Goal: Information Seeking & Learning: Learn about a topic

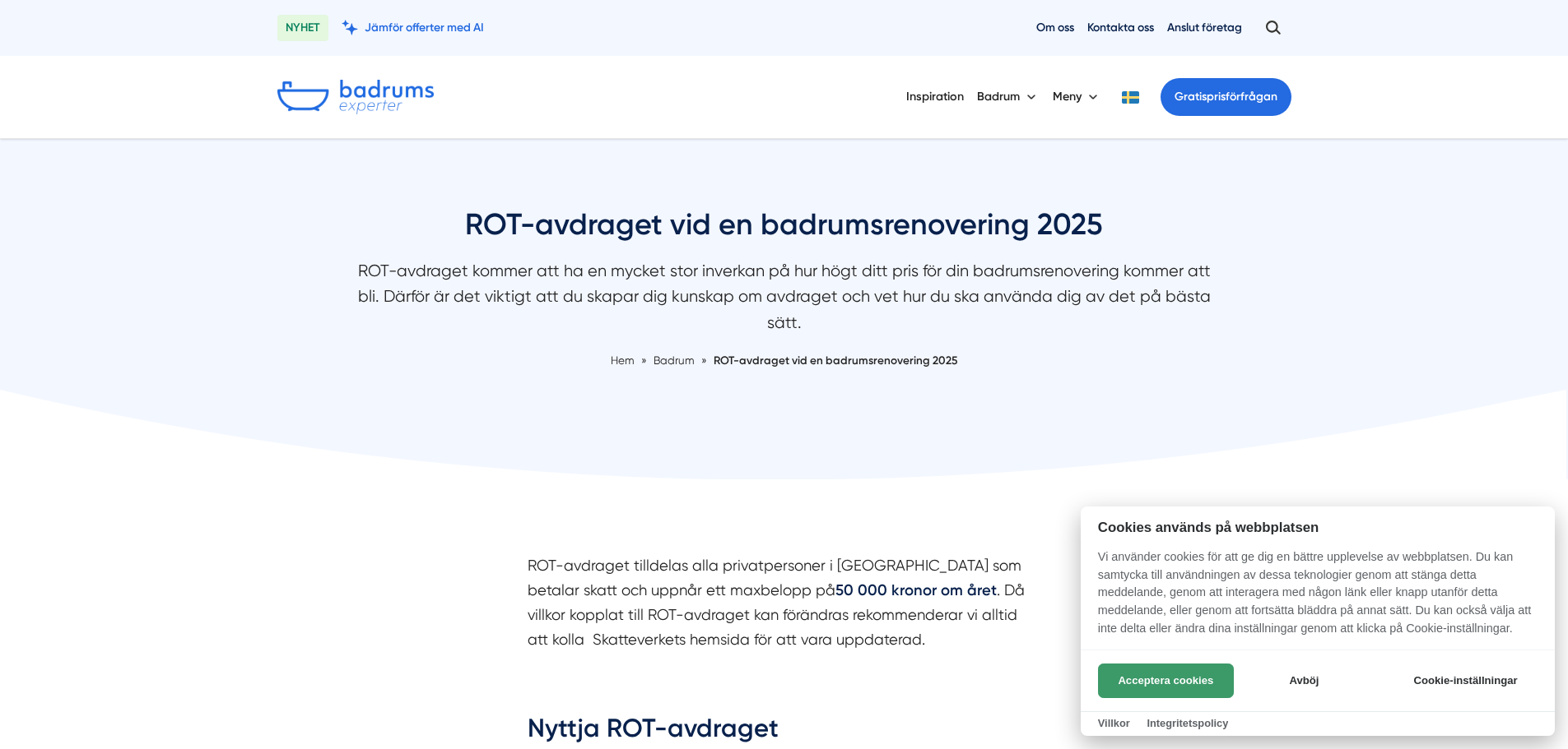
click at [1178, 680] on button "Acceptera cookies" at bounding box center [1166, 681] width 135 height 34
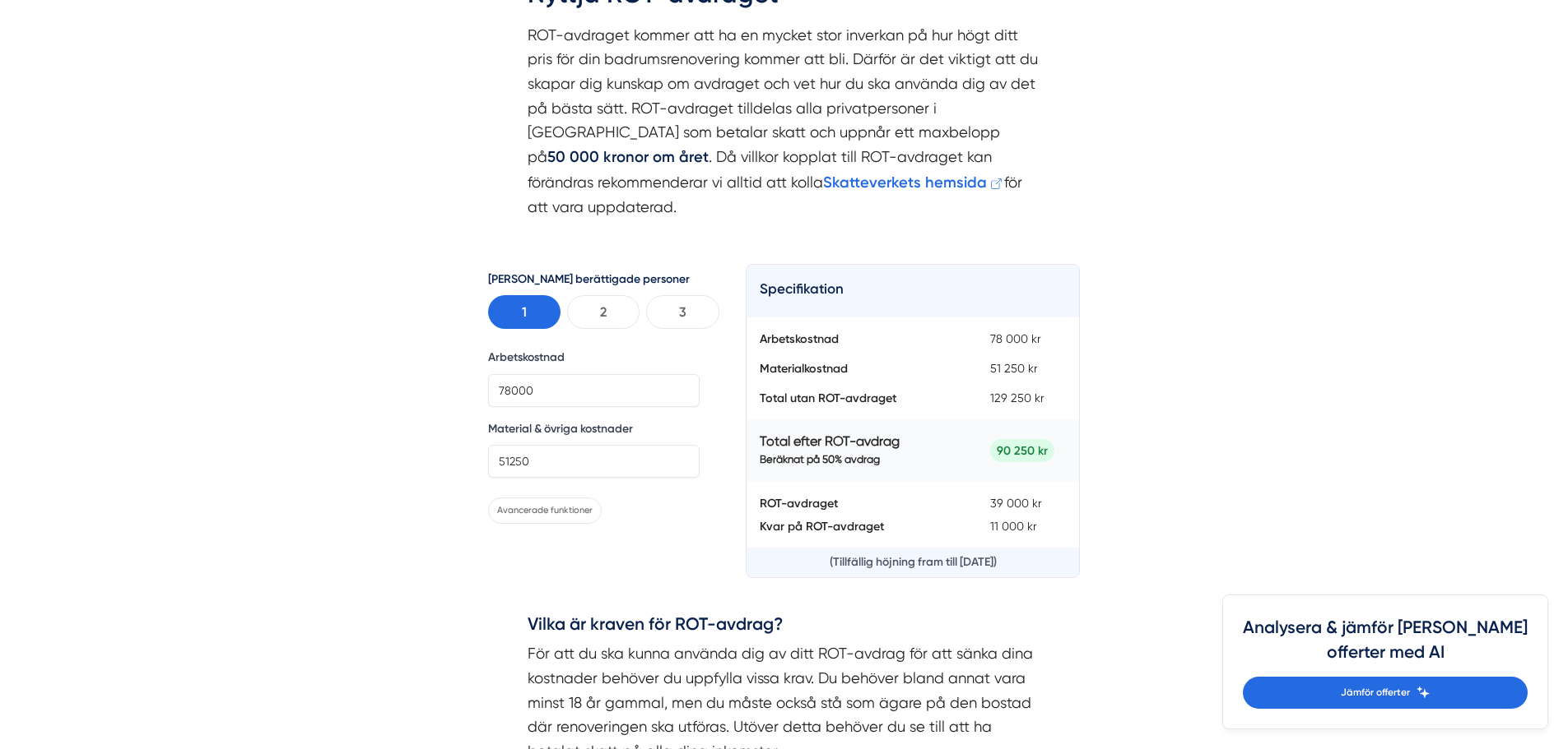
scroll to position [740, 0]
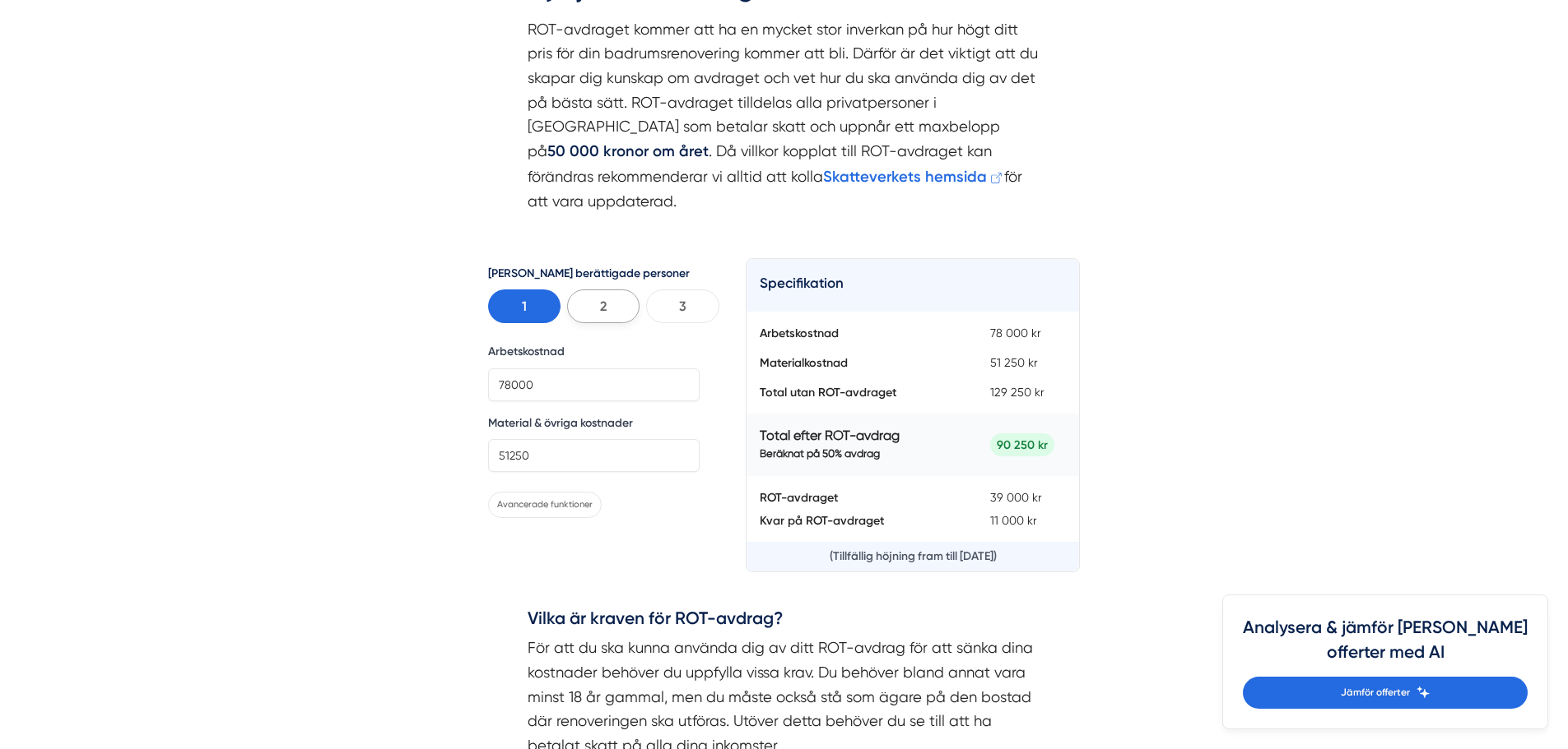
click at [600, 290] on button "2" at bounding box center [603, 306] width 73 height 34
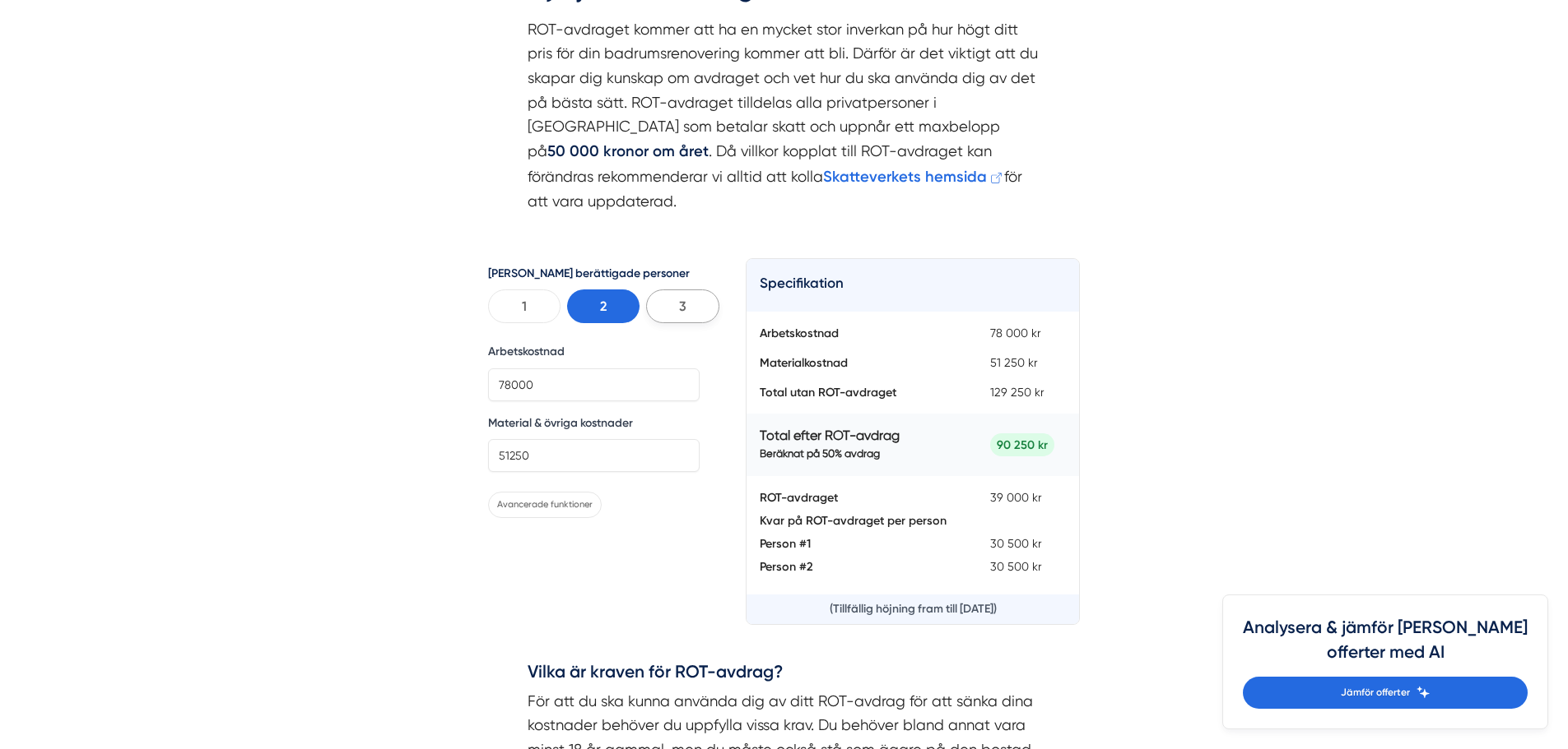
click at [663, 290] on button "3" at bounding box center [682, 306] width 73 height 34
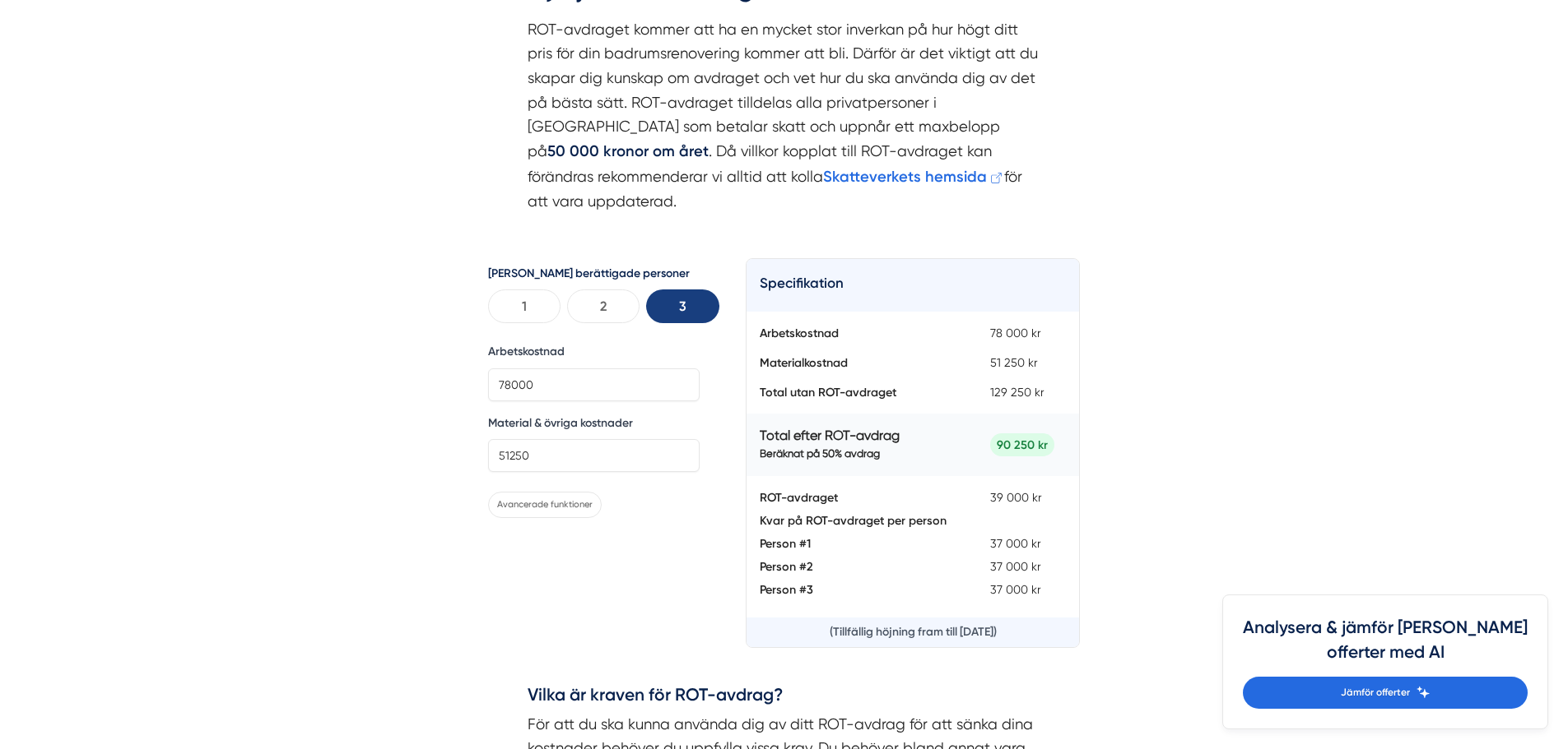
click at [675, 290] on button "3" at bounding box center [682, 306] width 73 height 34
click at [623, 290] on button "2" at bounding box center [603, 306] width 73 height 34
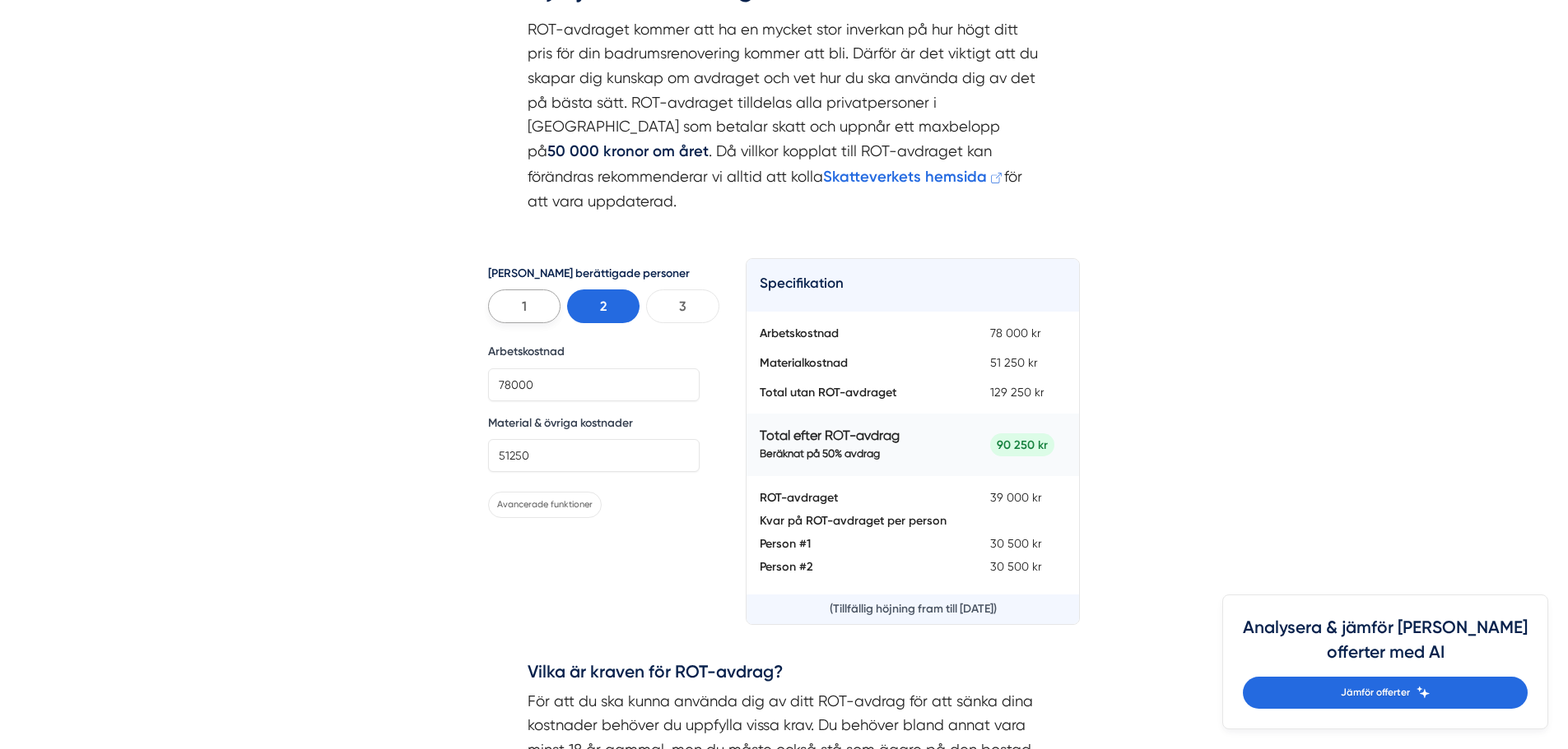
click at [533, 290] on button "1" at bounding box center [524, 306] width 73 height 34
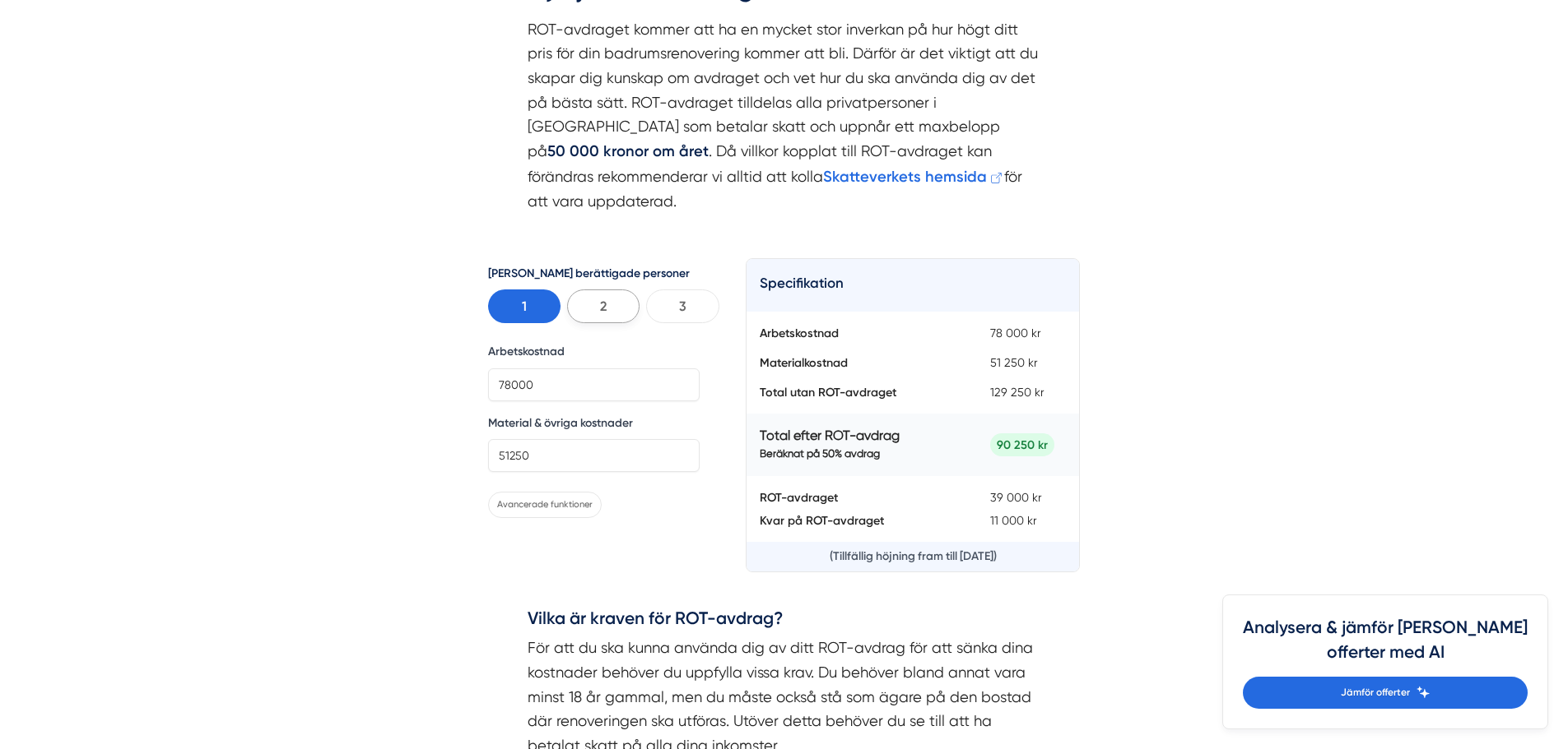
click at [607, 290] on button "2" at bounding box center [603, 306] width 73 height 34
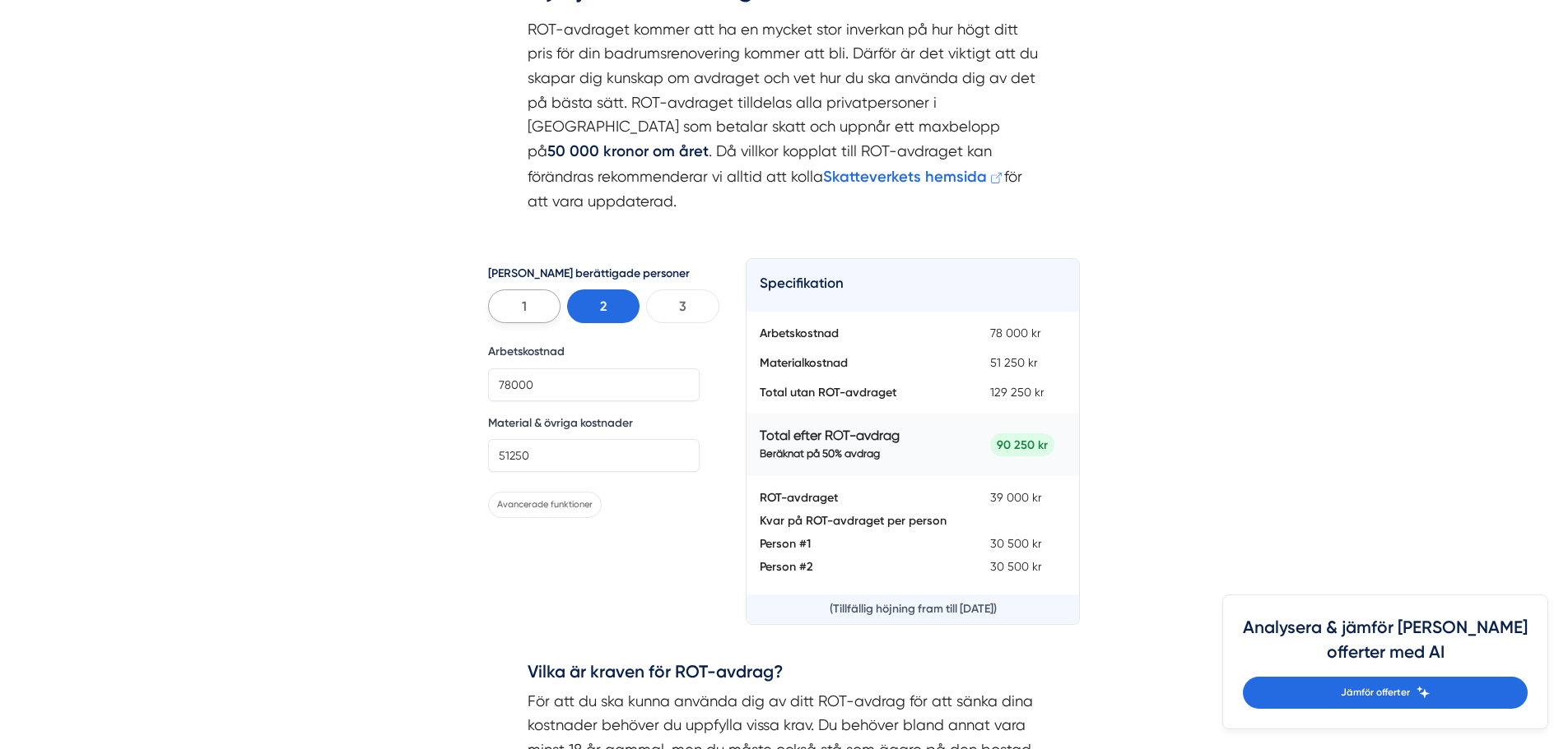
click at [515, 290] on button "1" at bounding box center [524, 306] width 73 height 34
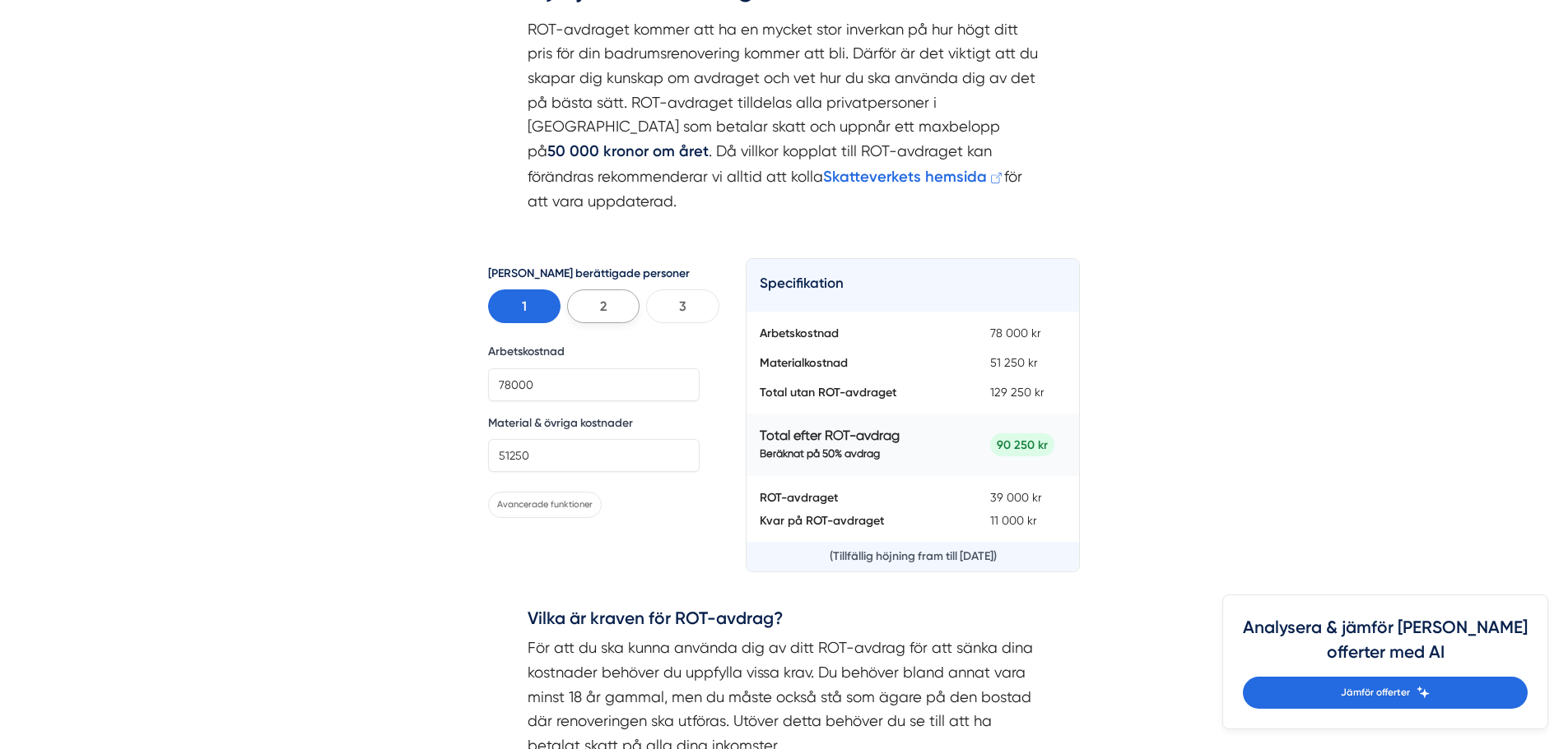
click at [576, 290] on button "2" at bounding box center [603, 306] width 73 height 34
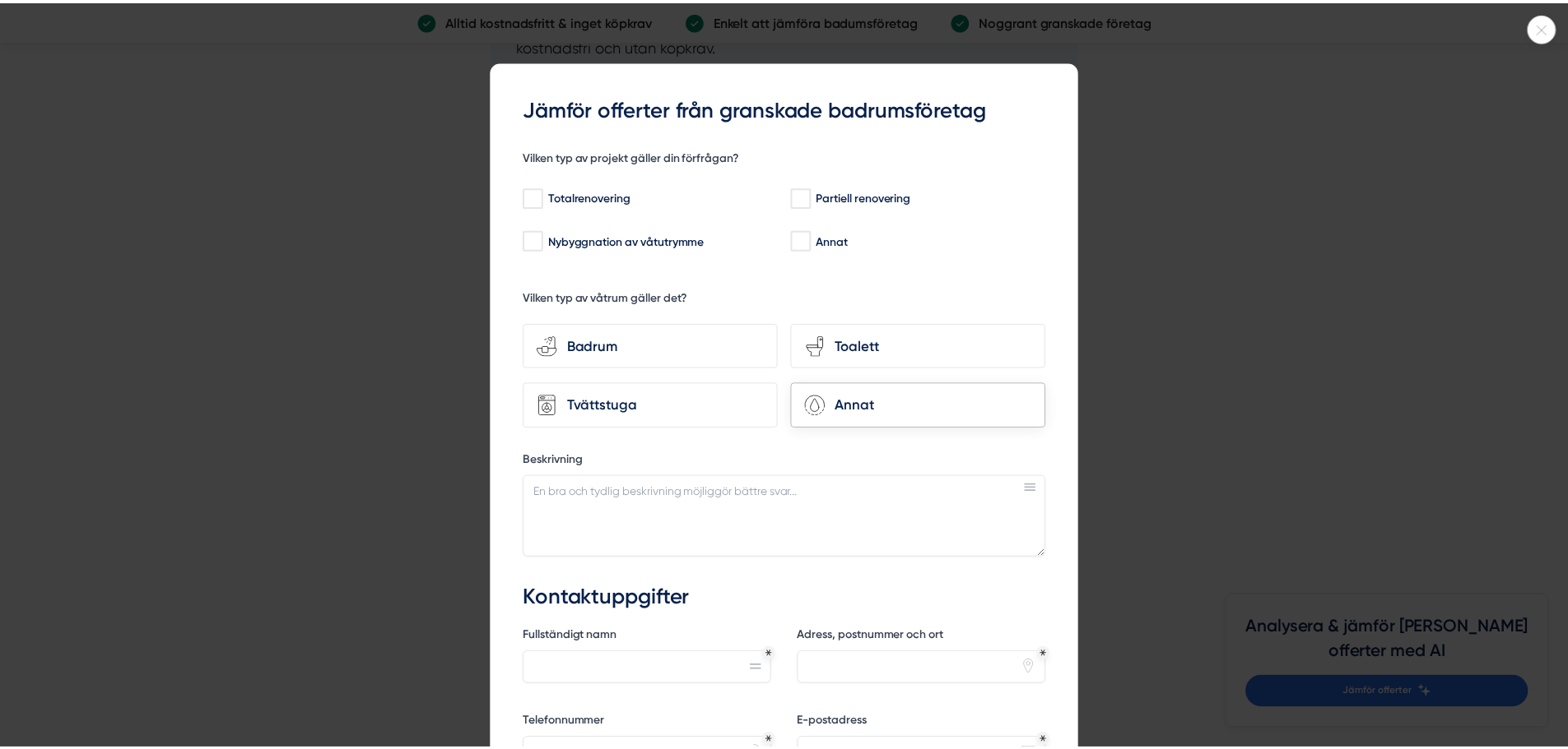
scroll to position [1974, 0]
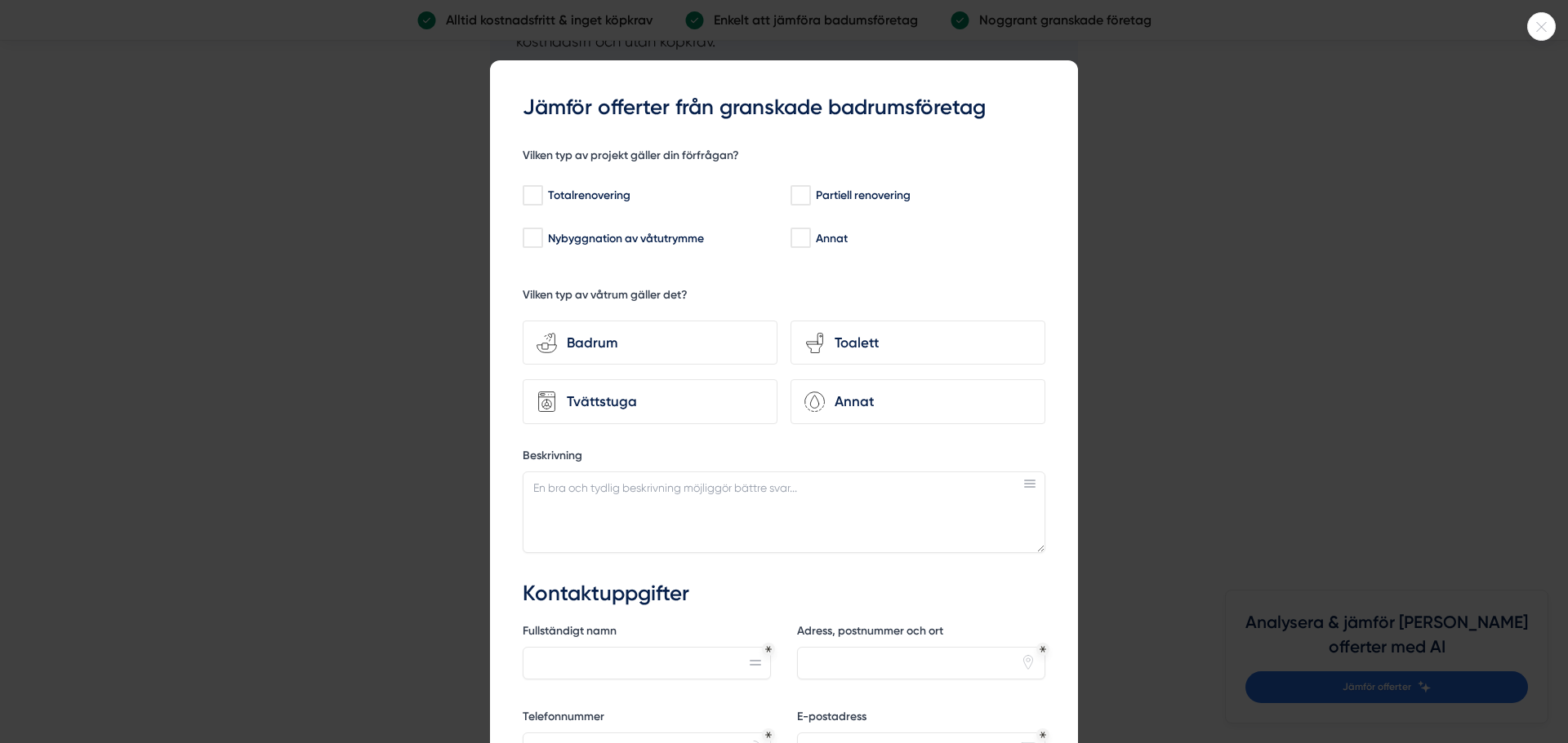
click at [1536, 23] on icon at bounding box center [1541, 26] width 27 height 10
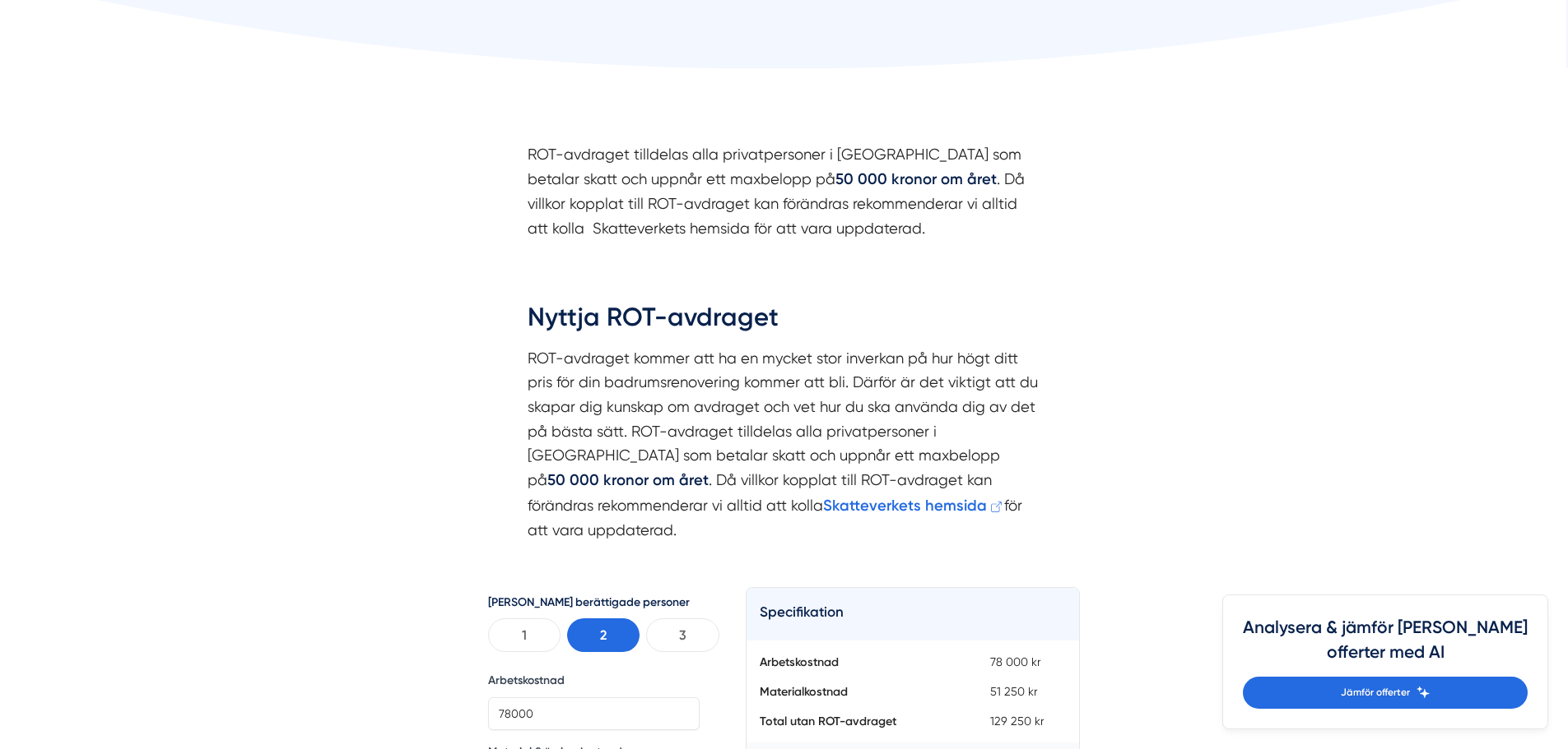
scroll to position [0, 0]
